Goal: Use online tool/utility: Use online tool/utility

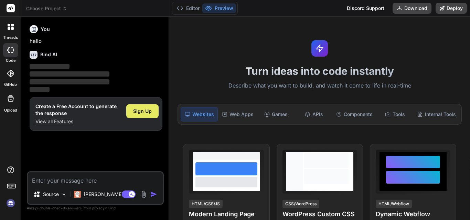
click at [139, 109] on span "Sign Up" at bounding box center [142, 111] width 19 height 7
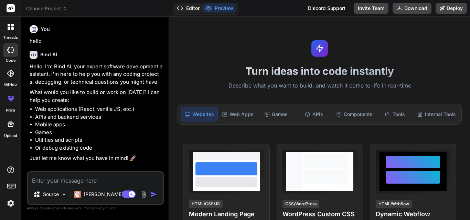
click at [196, 11] on button "Editor" at bounding box center [188, 8] width 29 height 10
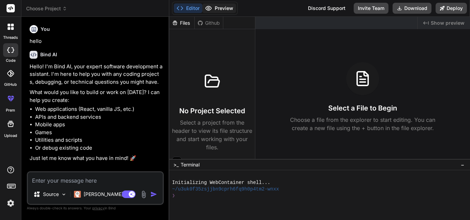
click at [216, 10] on button "Preview" at bounding box center [219, 8] width 34 height 10
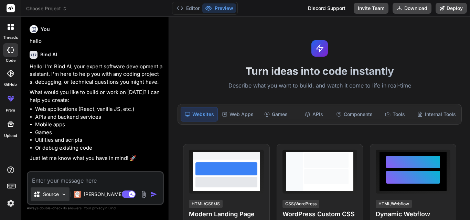
click at [63, 196] on img at bounding box center [64, 195] width 6 height 6
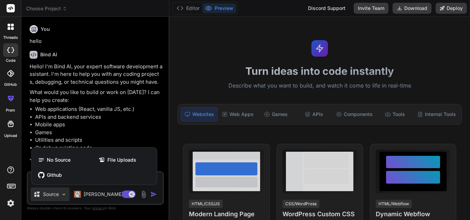
click at [63, 196] on div at bounding box center [235, 110] width 470 height 220
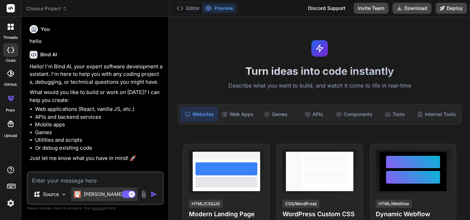
click at [85, 195] on p "[PERSON_NAME] 4 S.." at bounding box center [109, 194] width 51 height 7
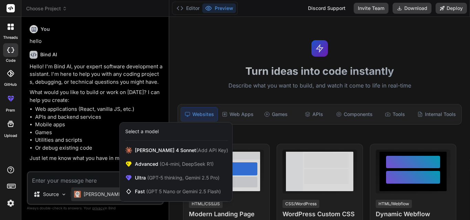
click at [90, 181] on div at bounding box center [235, 110] width 470 height 220
type textarea "x"
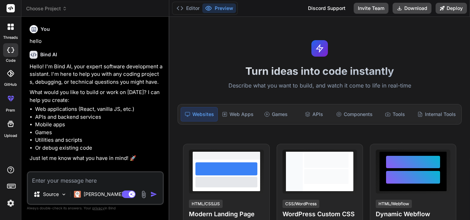
click at [78, 179] on textarea at bounding box center [95, 179] width 135 height 12
type textarea "i"
type textarea "x"
type textarea "i"
type textarea "x"
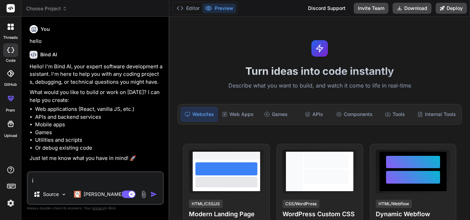
type textarea "i w"
type textarea "x"
type textarea "i wa"
type textarea "x"
type textarea "i wan"
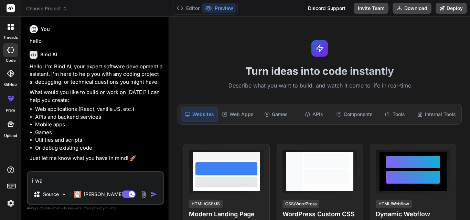
type textarea "x"
type textarea "i want"
type textarea "x"
type textarea "i want"
type textarea "x"
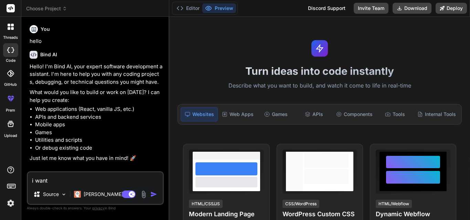
type textarea "i want t"
type textarea "x"
type textarea "i want to"
type textarea "x"
type textarea "i want to"
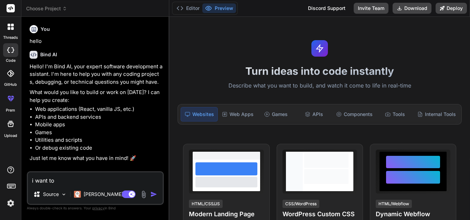
type textarea "x"
type textarea "i want to b"
type textarea "x"
type textarea "i want to bu"
type textarea "x"
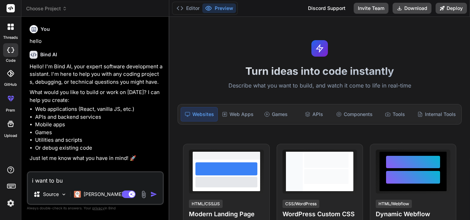
type textarea "i want to [PERSON_NAME]"
type textarea "x"
type textarea "i want to buid"
type textarea "x"
type textarea "i want to [PERSON_NAME]"
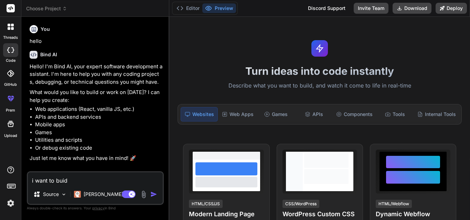
type textarea "x"
type textarea "i want to buil"
type textarea "x"
type textarea "i want to build"
type textarea "x"
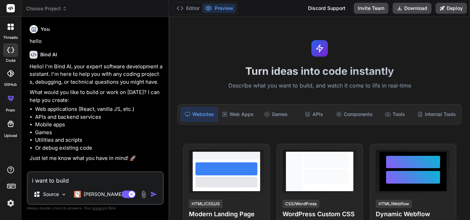
type textarea "i want to build"
type textarea "x"
type textarea "i want to build N"
type textarea "x"
type textarea "i want to build N8"
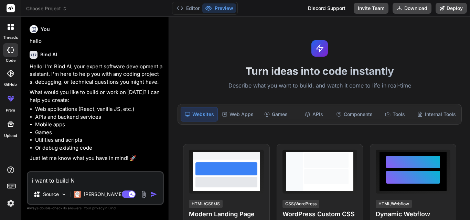
type textarea "x"
type textarea "i want to build N8N"
type textarea "x"
type textarea "i want to build N8N"
type textarea "x"
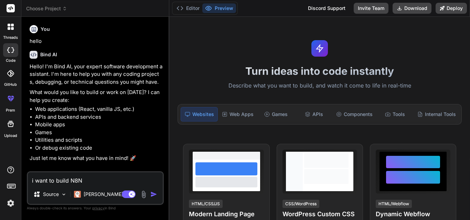
type textarea "i want to build N8N c"
type textarea "x"
type textarea "i want to build N8N co"
type textarea "x"
type textarea "i want to build N8N c"
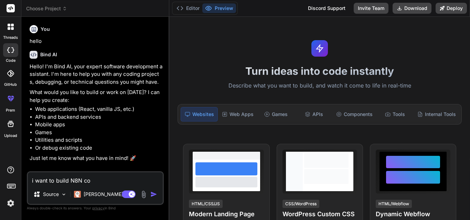
type textarea "x"
type textarea "i want to build N8N cl"
type textarea "x"
type textarea "i want to build N8N clo"
type textarea "x"
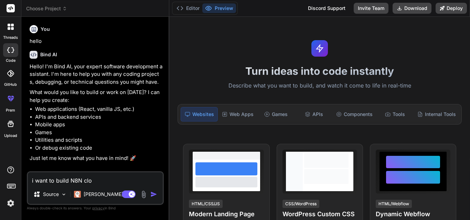
type textarea "i want to build N8N clon"
type textarea "x"
type textarea "i want to build N8N clone"
type textarea "x"
type textarea "i want to build N8N clone"
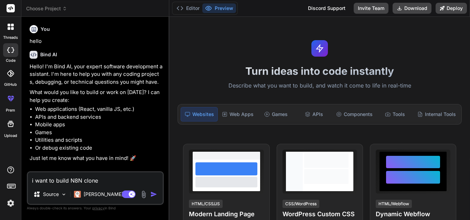
type textarea "x"
type textarea "i want to build N8N clone w"
type textarea "x"
type textarea "i want to build N8N clone wh"
type textarea "x"
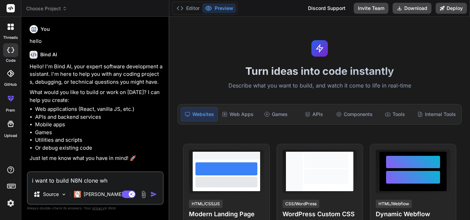
type textarea "i want to build N8N clone whe"
type textarea "x"
type textarea "i want to build N8N clone wher"
type textarea "x"
type textarea "i want to build N8N clone where"
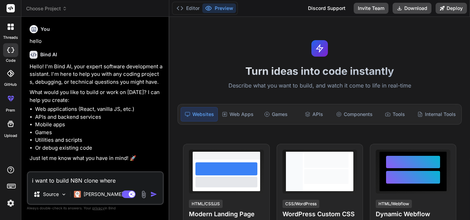
type textarea "x"
type textarea "i want to build N8N clone where"
type textarea "x"
type textarea "i want to build N8N clone where i"
type textarea "x"
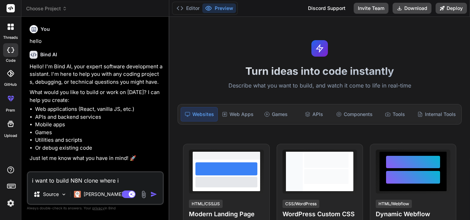
type textarea "i want to build N8N clone where i"
type textarea "x"
type textarea "i want to build N8N clone where i c"
type textarea "x"
type textarea "i want to build N8N clone where i ca"
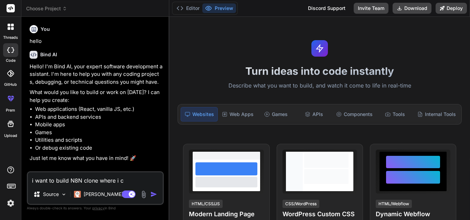
type textarea "x"
type textarea "i want to build N8N clone where i can"
type textarea "x"
type textarea "i want to build N8N clone where i can"
type textarea "x"
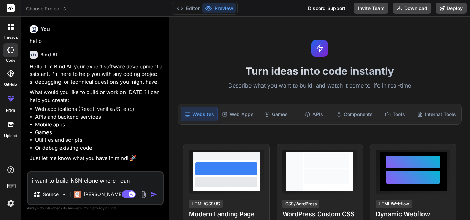
type textarea "i want to build N8N clone where i can m"
type textarea "x"
type textarea "i want to build N8N clone where i can ma"
type textarea "x"
type textarea "i want to build N8N clone where i can mak"
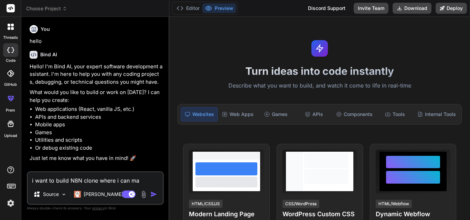
type textarea "x"
type textarea "i want to build N8N clone where i can make"
type textarea "x"
type textarea "i want to build N8N clone where i can make"
type textarea "x"
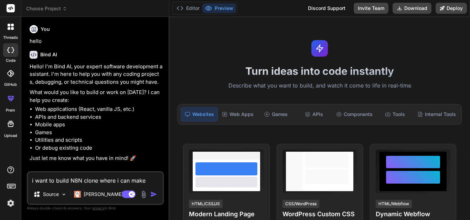
type textarea "i want to build N8N clone where i can make a"
type textarea "x"
type textarea "i want to build N8N clone where i can make au"
type textarea "x"
type textarea "i want to build N8N clone where i can make aut"
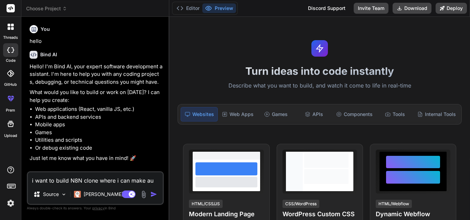
type textarea "x"
type textarea "i want to build N8N clone where i can make auto"
type textarea "x"
type textarea "i want to build N8N clone where i can make autom"
type textarea "x"
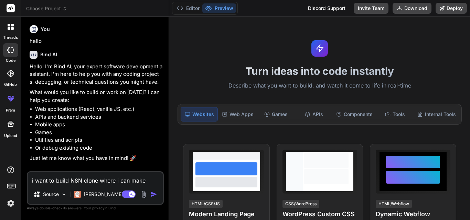
type textarea "i want to build N8N clone where i can make automa"
type textarea "x"
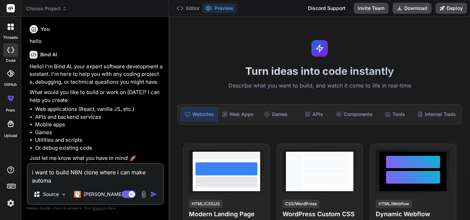
type textarea "i want to build N8N clone where i can make automat"
type textarea "x"
type textarea "i want to build N8N clone where i can make automati"
type textarea "x"
type textarea "i want to build N8N clone where i can make automatin"
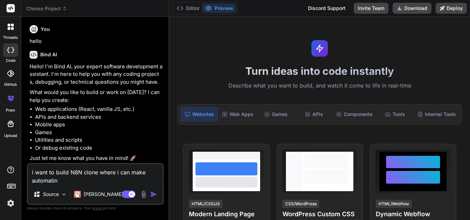
type textarea "x"
type textarea "i want to build N8N clone where i can make automatin"
type textarea "x"
type textarea "i want to build N8N clone where i can make automatin w"
type textarea "x"
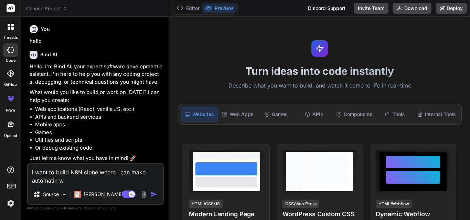
type textarea "i want to build N8N clone where i can make automatin wo"
type textarea "x"
type textarea "i want to build N8N clone where i can make automatin wor"
type textarea "x"
type textarea "i want to build N8N clone where i can make automatin work"
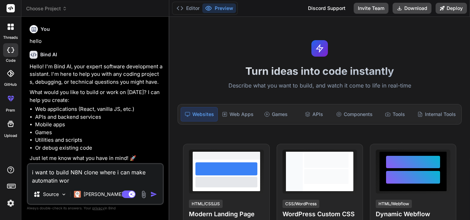
type textarea "x"
type textarea "i want to build N8N clone where i can make automatin work"
type textarea "x"
type textarea "i want to build N8N clone where i can make automatin work"
type textarea "x"
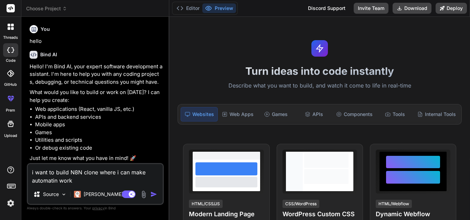
type textarea "i want to build N8N clone where i can make automatin workf"
type textarea "x"
type textarea "i want to build N8N clone where i can make automatin workfl"
type textarea "x"
type textarea "i want to build N8N clone where i can make automatin workflo"
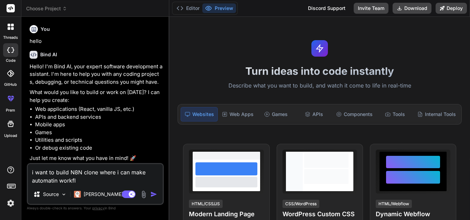
type textarea "x"
type textarea "i want to build N8N clone where i can make automatin workflo"
type textarea "x"
type textarea "i want to build N8N clone where i can make automatin workflo"
type textarea "x"
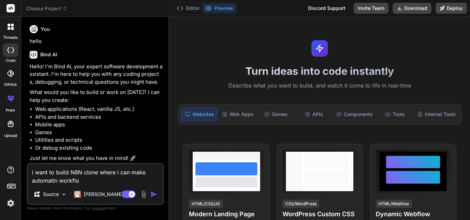
type textarea "i want to build N8N clone where i can make automatin workflow"
type textarea "x"
type textarea "i want to build N8N clone where i can make automatin workflow"
type textarea "x"
type textarea "i want to build N8N clone where i can make automatin workflow u"
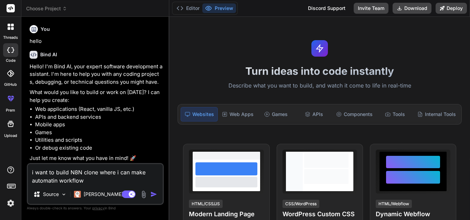
type textarea "x"
type textarea "i want to build N8N clone where i can make automatin workflow us"
type textarea "x"
type textarea "i want to build N8N clone where i can make automatin workflow usi"
type textarea "x"
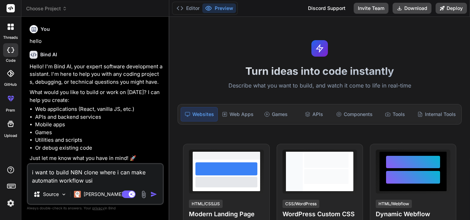
type textarea "i want to build N8N clone where i can make automatin workflow usin"
type textarea "x"
type textarea "i want to build N8N clone where i can make automatin workflow using"
type textarea "x"
type textarea "i want to build N8N clone where i can make automatin workflow using"
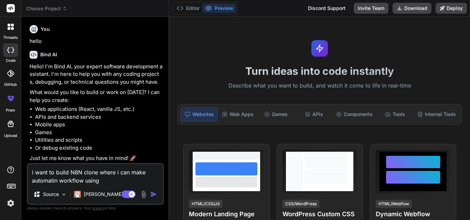
type textarea "x"
type textarea "i want to build N8N clone where i can make automatin workflow using m"
type textarea "x"
type textarea "i want to build N8N clone where i can make automatin workflow using ma"
type textarea "x"
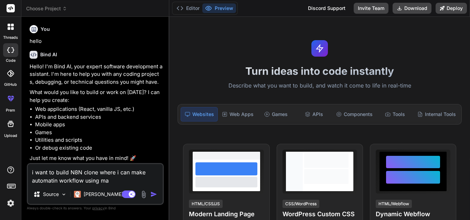
type textarea "i want to build N8N clone where i can make automatin workflow using man"
type textarea "x"
type textarea "i want to build N8N clone where i can make automatin workflow using many"
type textarea "x"
type textarea "i want to build N8N clone where i can make automatin workflow using many"
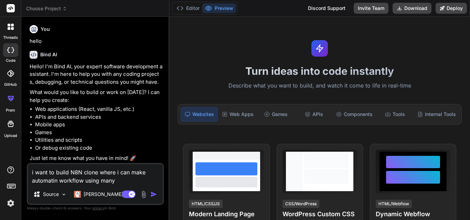
type textarea "x"
type textarea "i want to build N8N clone where i can make automatin workflow using many t"
type textarea "x"
type textarea "i want to build N8N clone where i can make automatin workflow using many to"
type textarea "x"
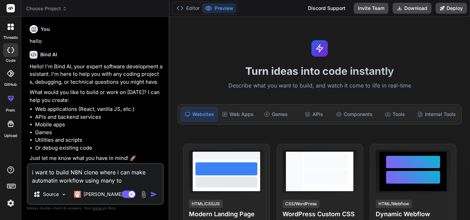
type textarea "i want to build N8N clone where i can make automatin workflow using many too"
type textarea "x"
type textarea "i want to build N8N clone where i can make automatin workflow using many to"
type textarea "x"
type textarea "i want to build N8N clone where i can make automatin workflow using many t"
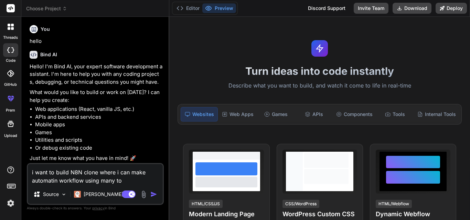
type textarea "x"
type textarea "i want to build N8N clone where i can make automatin workflow using many"
type textarea "x"
type textarea "i want to build N8N clone where i can make automatin workflow using many t"
type textarea "x"
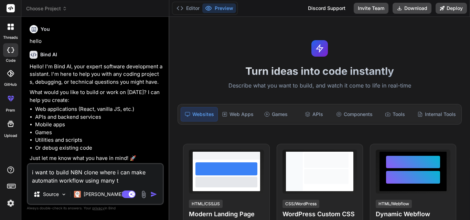
type textarea "i want to build N8N clone where i can make automatin workflow using many th"
type textarea "x"
type textarea "i want to build N8N clone where i can make automatin workflow using many thi"
type textarea "x"
type textarea "i want to build N8N clone where i can make automatin workflow using many thir"
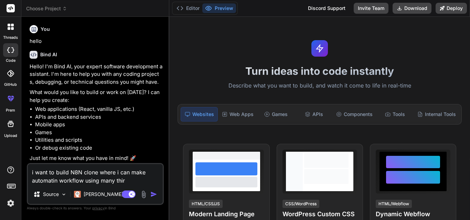
type textarea "x"
type textarea "i want to build N8N clone where i can make automatin workflow using many third"
type textarea "x"
type textarea "i want to build N8N clone where i can make automatin workflow using many third"
type textarea "x"
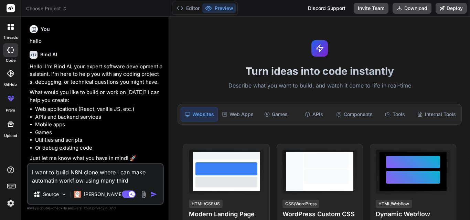
type textarea "i want to build N8N clone where i can make automatin workflow using many third p"
type textarea "x"
type textarea "i want to build N8N clone where i can make automatin workflow using many third …"
type textarea "x"
type textarea "i want to build N8N clone where i can make automatin workflow using many third …"
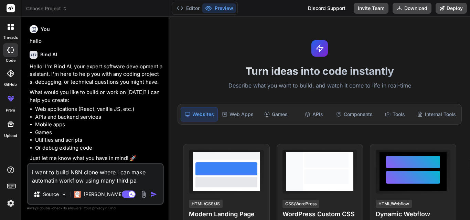
type textarea "x"
type textarea "i want to build N8N clone where i can make automatin workflow using many third …"
type textarea "x"
type textarea "i want to build N8N clone where i can make automatin workflow using many third …"
type textarea "x"
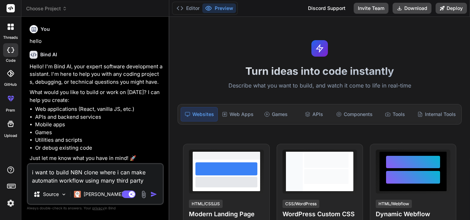
type textarea "i want to build N8N clone where i can make automatin workflow using many third …"
type textarea "x"
type textarea "i want to build N8N clone where i can make automatin workflow using many third …"
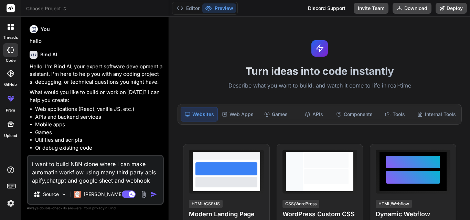
click at [153, 196] on img "button" at bounding box center [153, 194] width 7 height 7
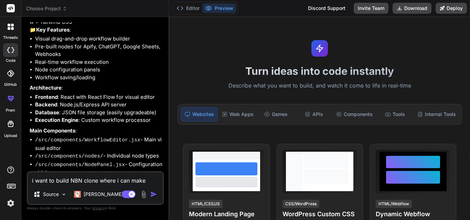
scroll to position [320, 0]
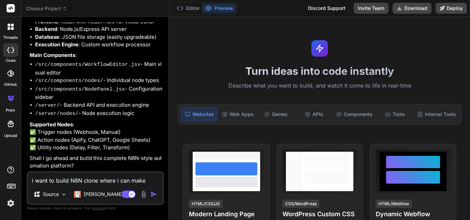
click at [113, 175] on textarea "i want to build N8N clone where i can make automatin workflow using many third …" at bounding box center [95, 179] width 135 height 12
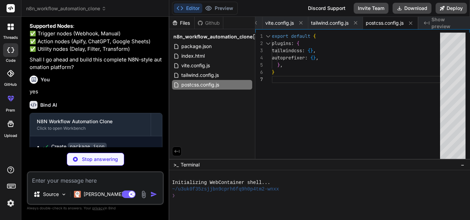
scroll to position [0, 125]
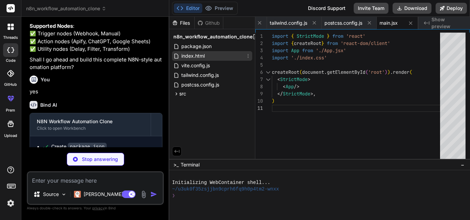
click at [194, 56] on span "index.html" at bounding box center [193, 56] width 25 height 8
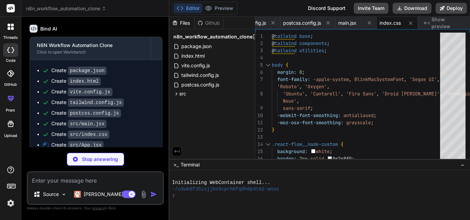
scroll to position [504, 0]
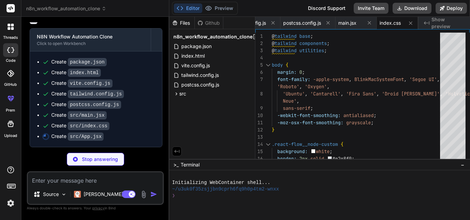
click at [197, 8] on button "Editor" at bounding box center [188, 8] width 29 height 10
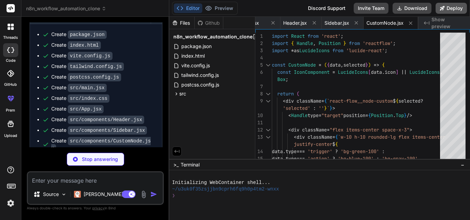
scroll to position [0, 396]
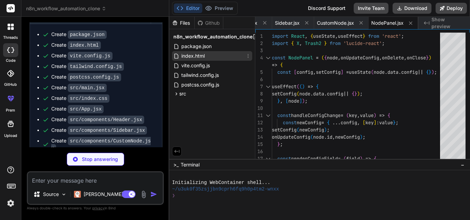
click at [201, 55] on span "index.html" at bounding box center [193, 56] width 25 height 8
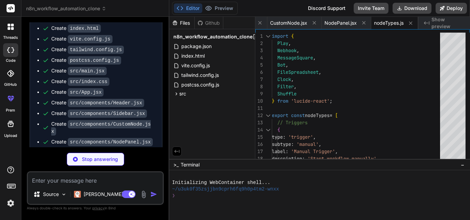
scroll to position [568, 0]
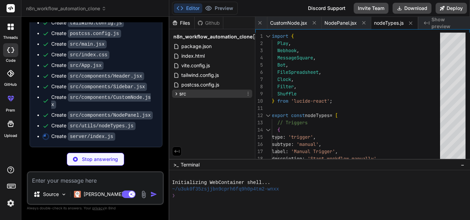
click at [174, 94] on icon at bounding box center [176, 94] width 6 height 6
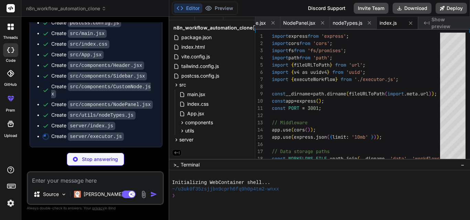
scroll to position [10, 0]
click at [176, 141] on icon at bounding box center [176, 140] width 6 height 6
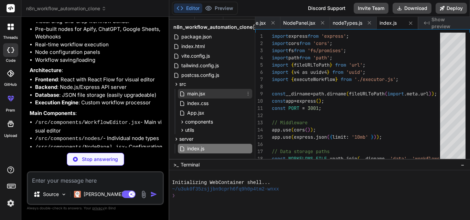
scroll to position [0, 0]
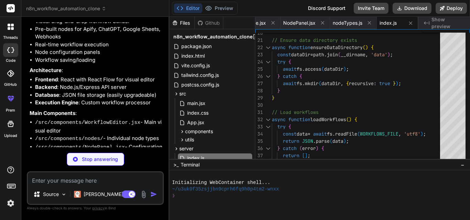
click at [441, 24] on span "Show preview" at bounding box center [447, 23] width 33 height 14
click at [196, 55] on span "index.html" at bounding box center [193, 56] width 25 height 8
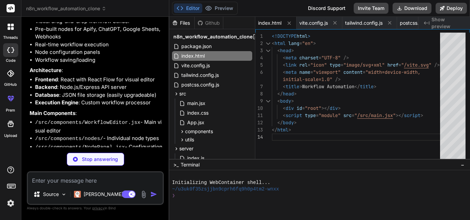
click at [440, 22] on span "Show preview" at bounding box center [447, 23] width 33 height 14
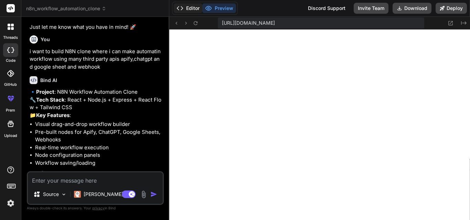
scroll to position [484, 0]
click at [193, 8] on button "Editor" at bounding box center [188, 8] width 29 height 10
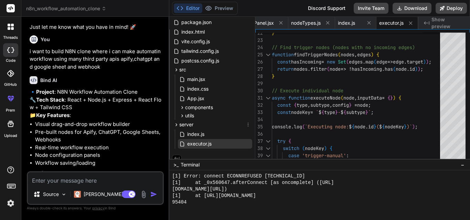
scroll to position [31, 0]
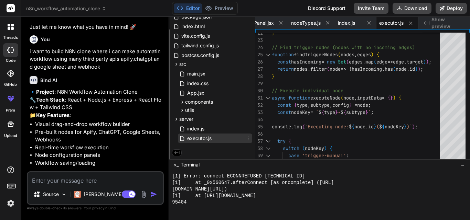
click at [190, 136] on span "executor.js" at bounding box center [199, 138] width 26 height 8
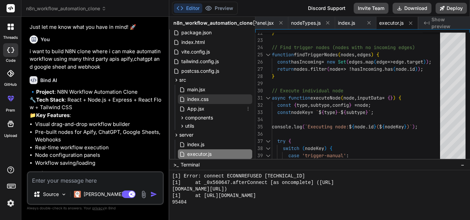
scroll to position [0, 0]
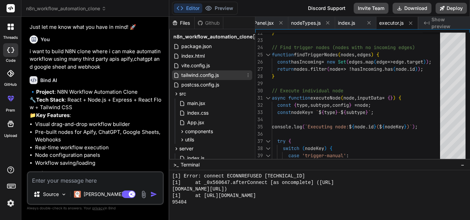
click at [200, 73] on span "tailwind.config.js" at bounding box center [200, 75] width 39 height 8
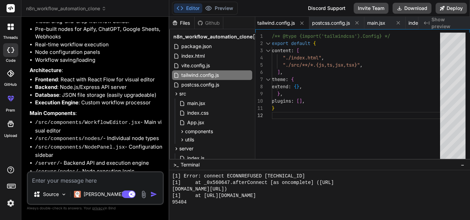
scroll to position [338, 0]
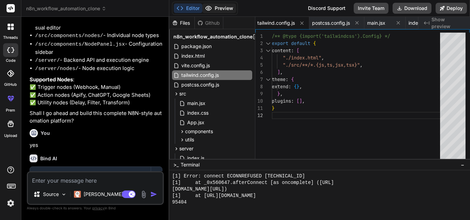
click at [227, 7] on button "Preview" at bounding box center [219, 8] width 34 height 10
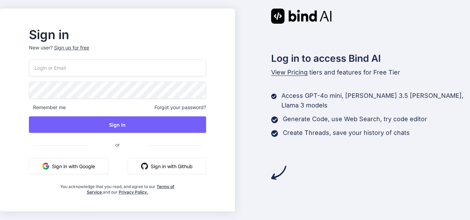
click at [98, 164] on button "Sign in with Google" at bounding box center [68, 166] width 79 height 17
